Goal: Information Seeking & Learning: Learn about a topic

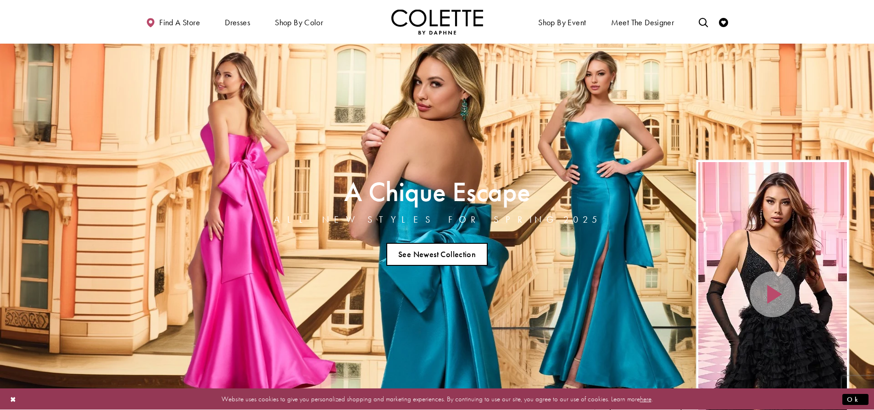
click at [428, 257] on link "See Newest Collection" at bounding box center [437, 254] width 102 height 23
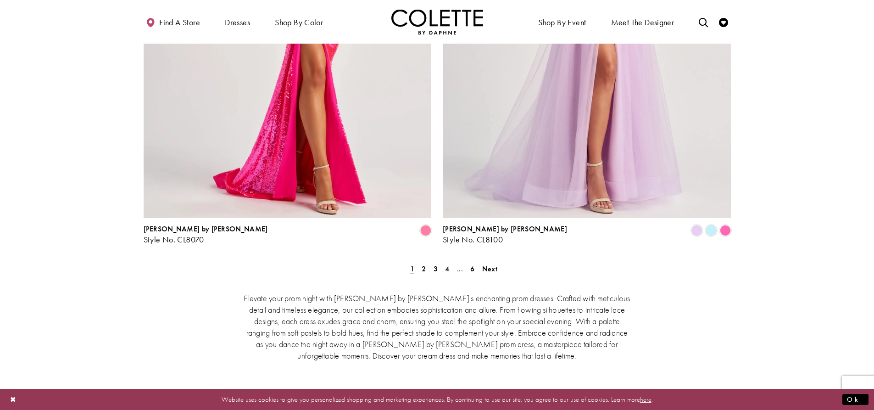
scroll to position [1835, 0]
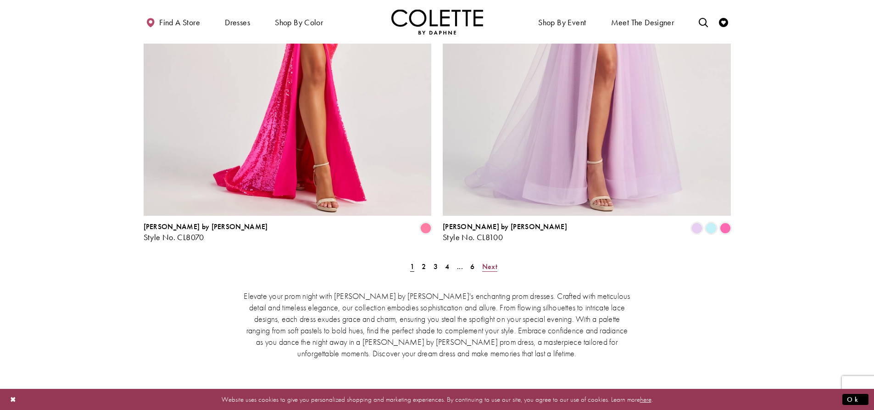
click at [495, 261] on span "Next" at bounding box center [489, 266] width 15 height 10
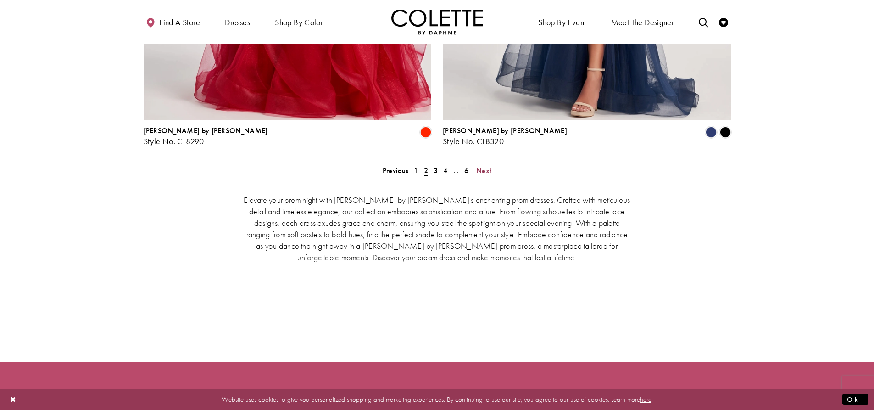
scroll to position [1933, 0]
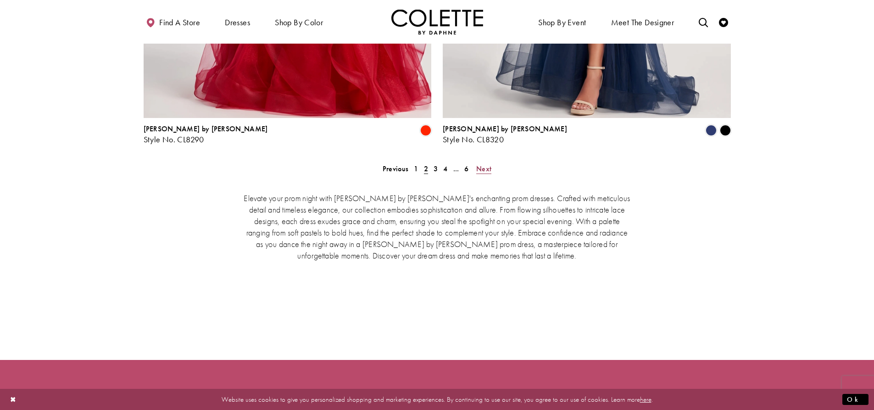
click at [486, 164] on span "Next" at bounding box center [483, 169] width 15 height 10
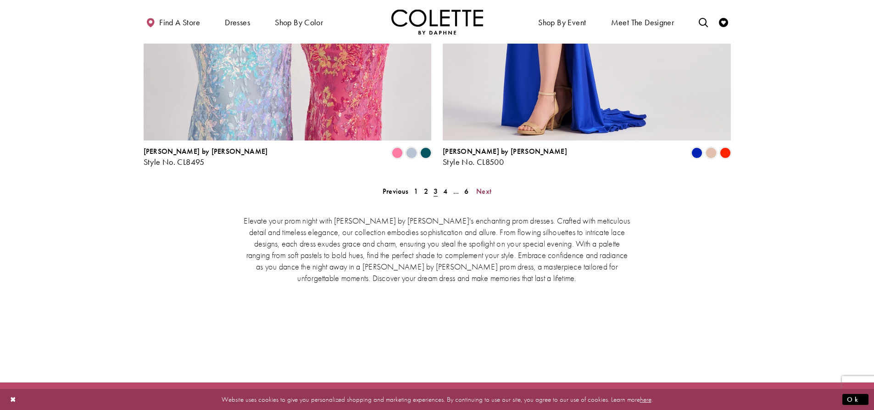
scroll to position [1933, 0]
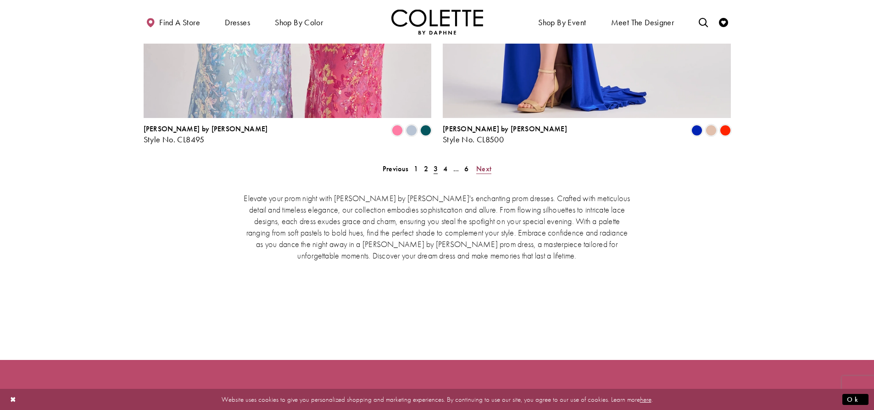
click at [482, 164] on span "Next" at bounding box center [483, 169] width 15 height 10
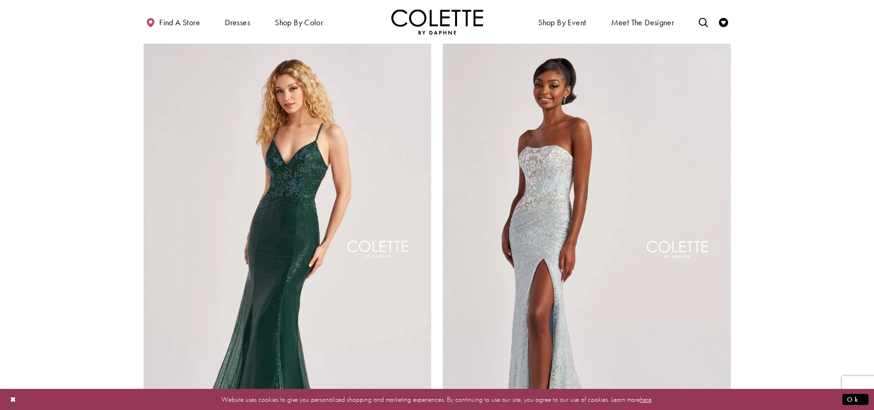
scroll to position [1612, 0]
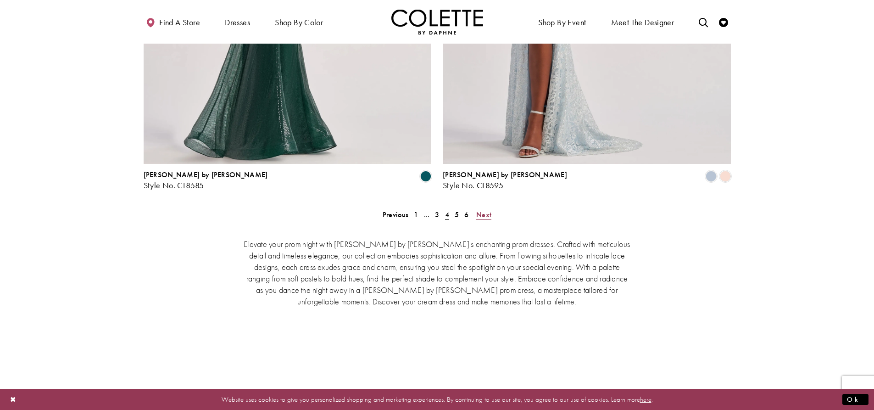
click at [482, 210] on span "Next" at bounding box center [483, 215] width 15 height 10
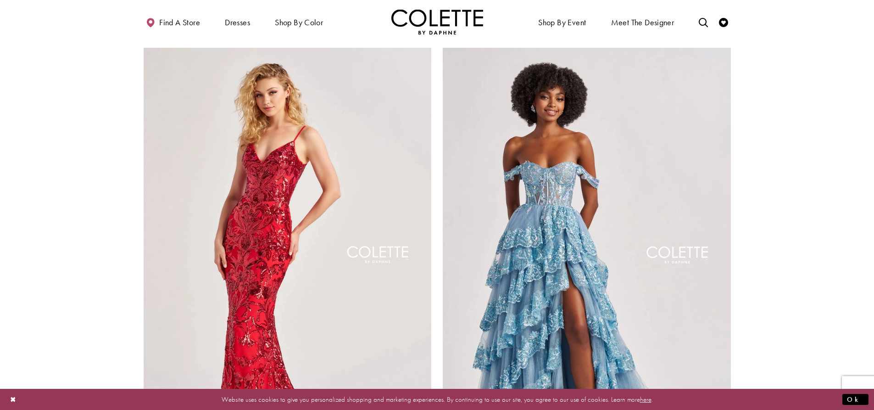
scroll to position [1612, 0]
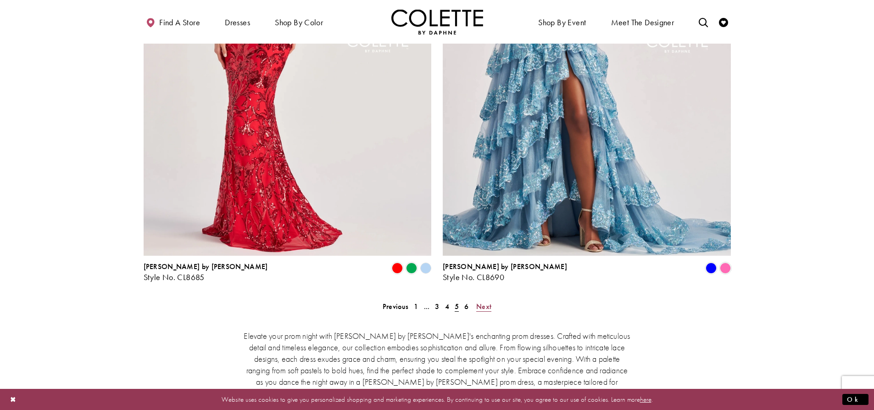
click at [488, 301] on span "Next" at bounding box center [483, 306] width 15 height 10
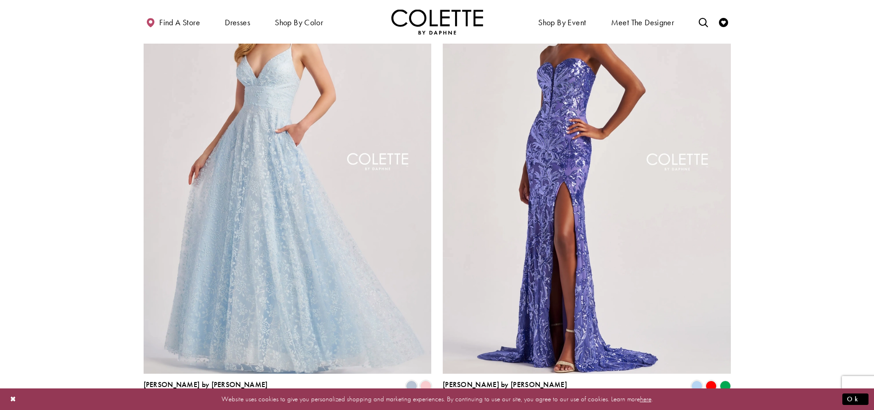
scroll to position [1566, 0]
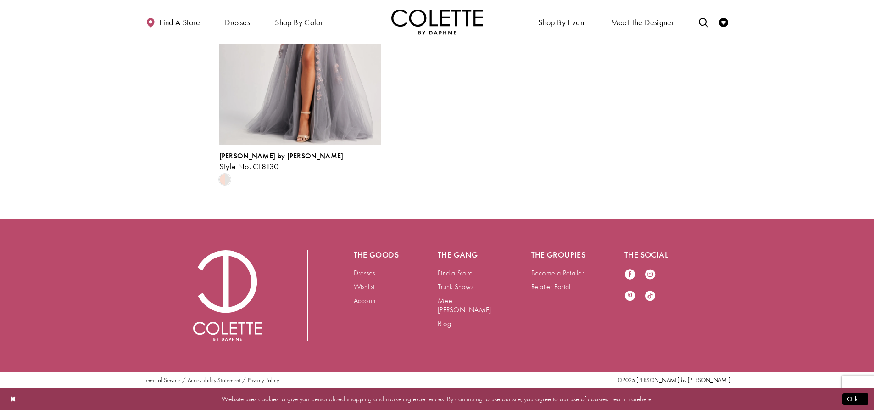
scroll to position [2345, 0]
